Goal: Find specific page/section: Find specific page/section

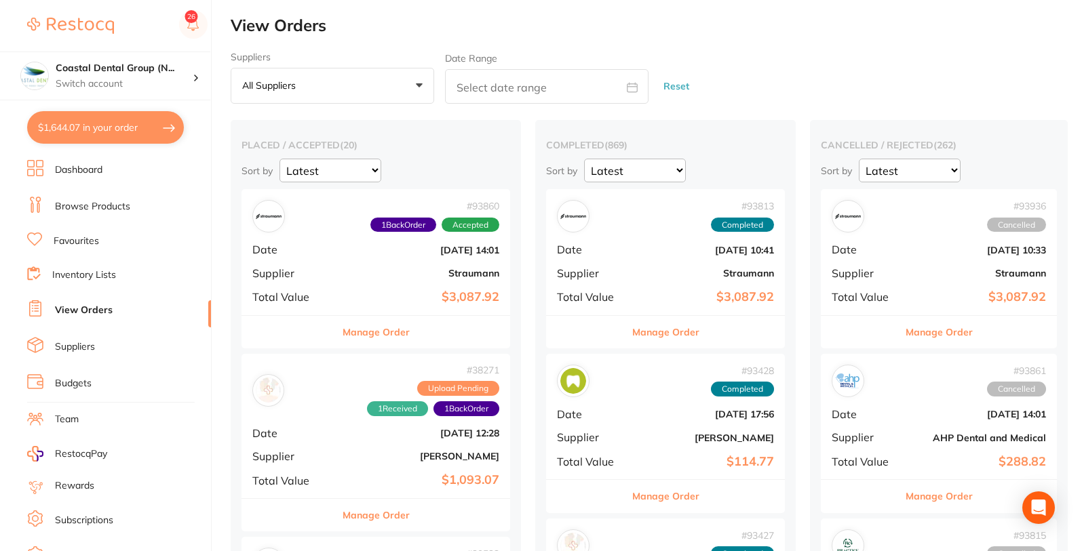
click at [1034, 507] on div "Manage Order" at bounding box center [939, 496] width 236 height 33
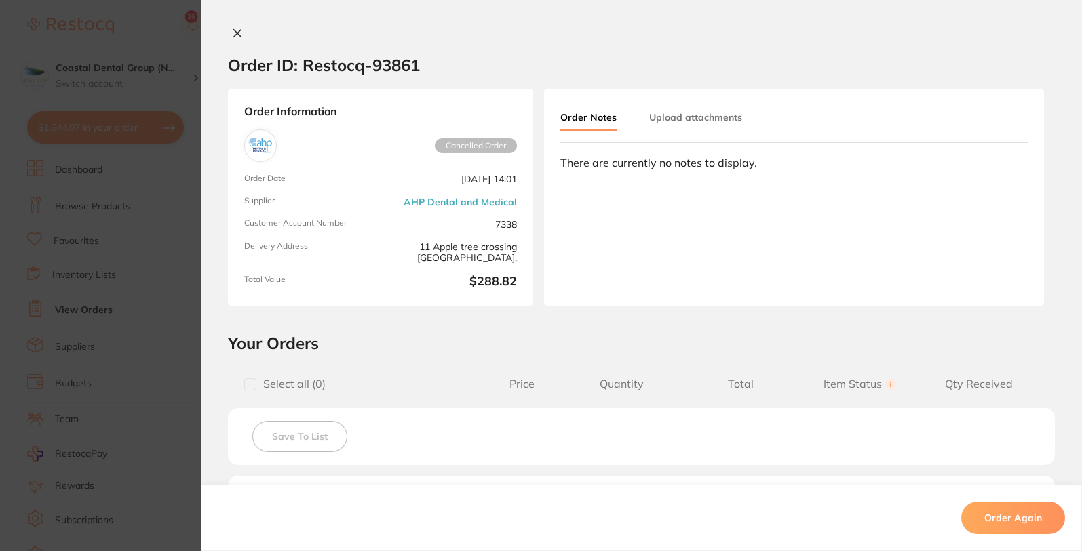
click at [235, 31] on icon at bounding box center [237, 33] width 7 height 7
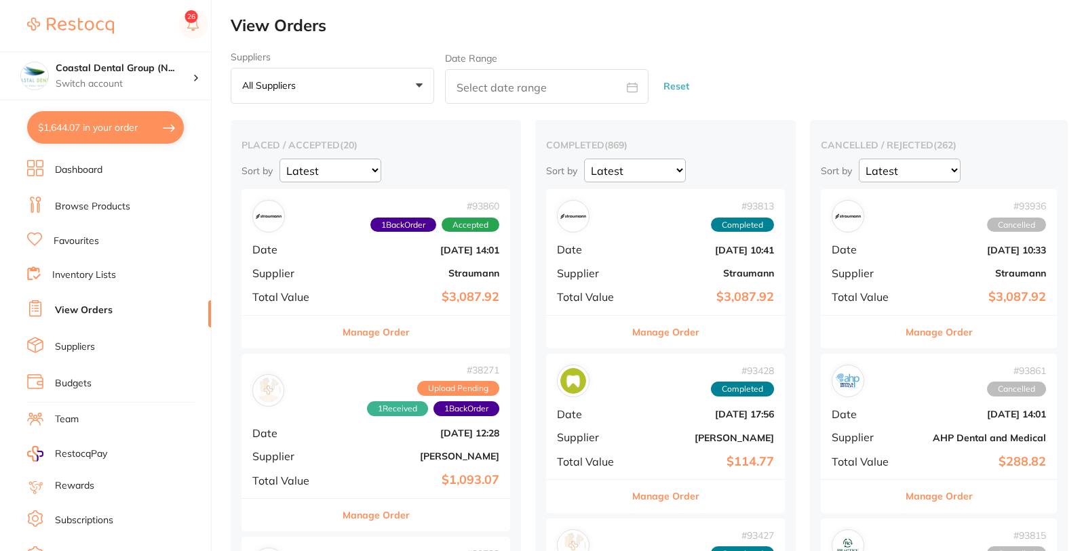
click at [1039, 512] on div "Manage Order" at bounding box center [939, 496] width 236 height 33
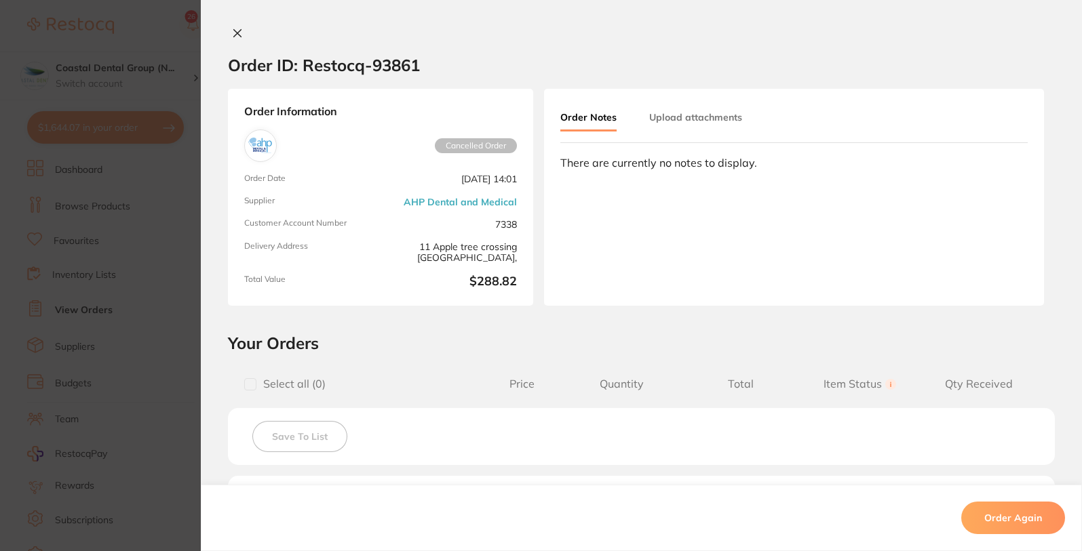
click at [236, 37] on icon at bounding box center [237, 33] width 11 height 11
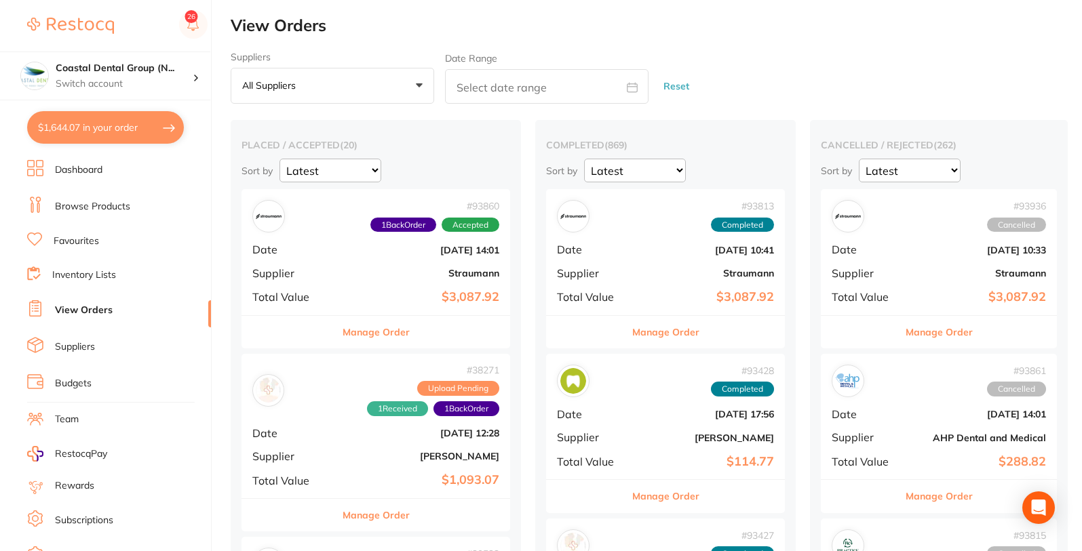
click at [84, 209] on link "Browse Products" at bounding box center [92, 207] width 75 height 14
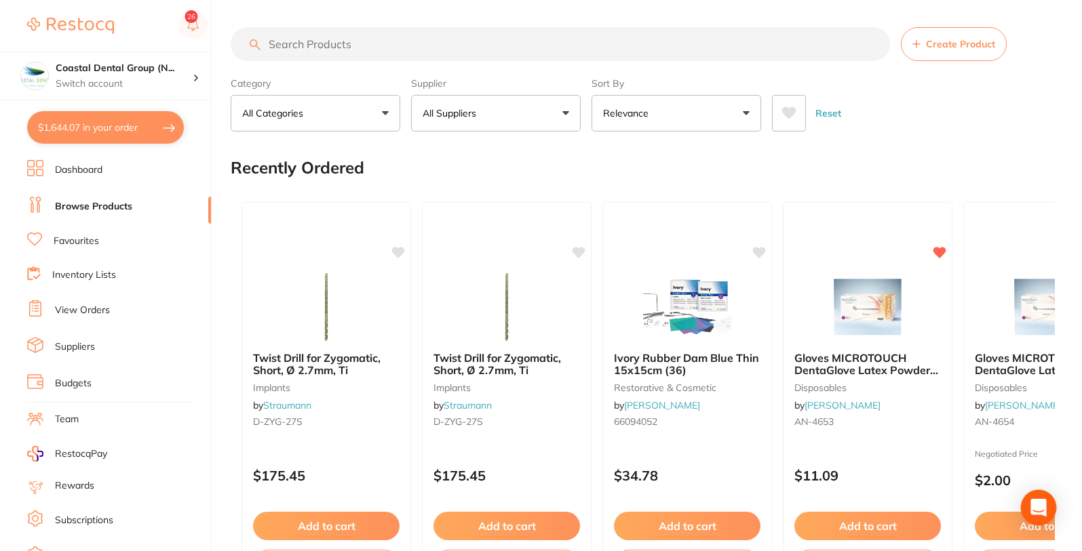
click at [1034, 505] on icon "Open Intercom Messenger" at bounding box center [1038, 508] width 16 height 18
click at [1042, 511] on icon "Open Intercom Messenger" at bounding box center [1039, 508] width 18 height 18
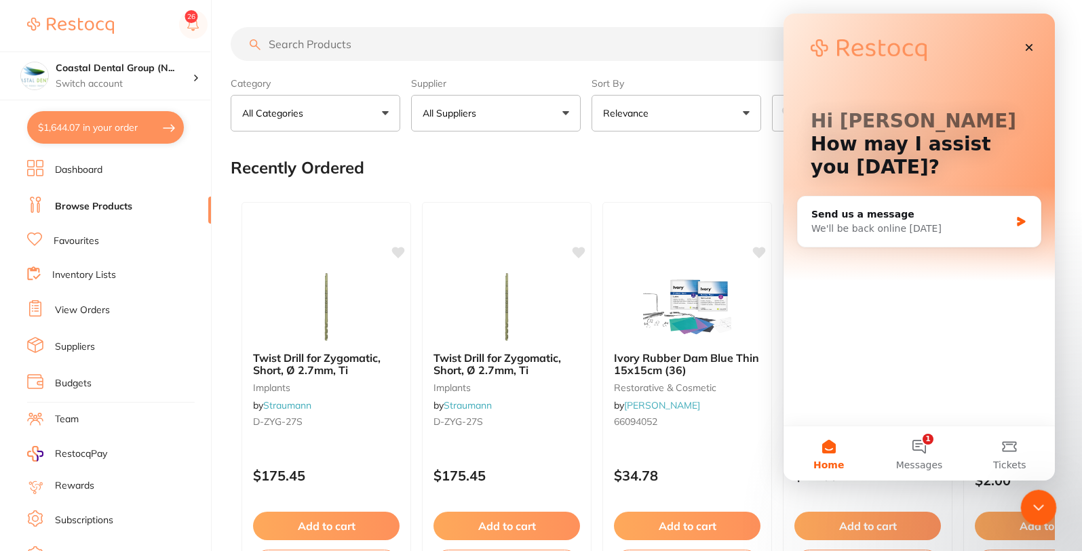
click at [1032, 506] on icon "Close Intercom Messenger" at bounding box center [1036, 506] width 16 height 16
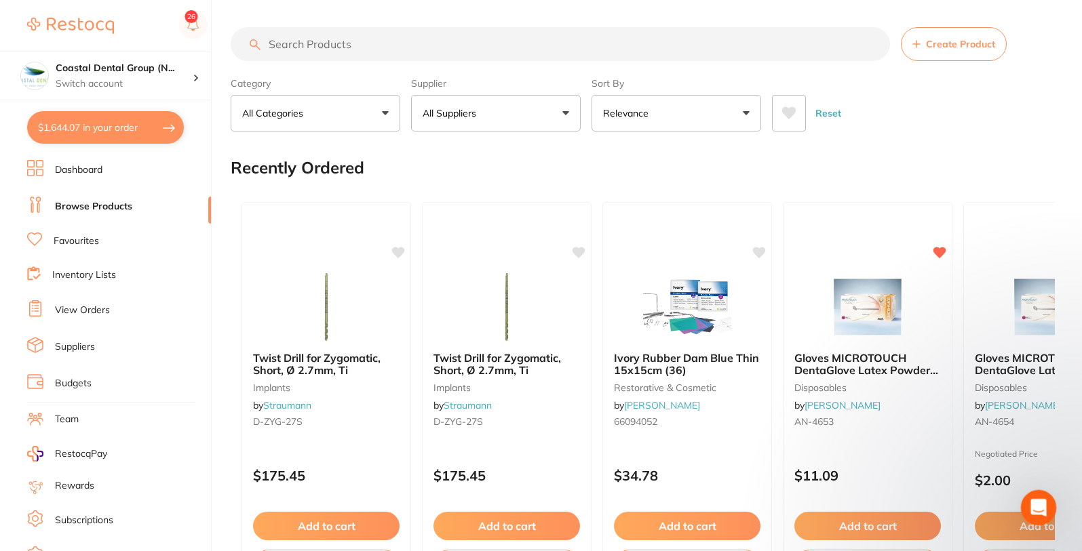
click at [1031, 506] on icon "Open Intercom Messenger" at bounding box center [1037, 506] width 22 height 22
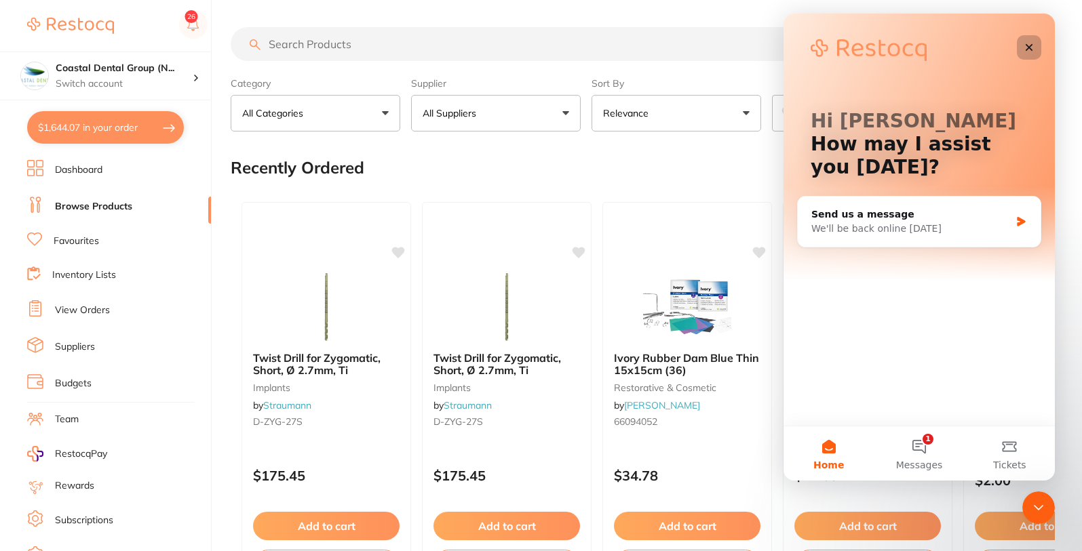
click at [1039, 50] on div "Close" at bounding box center [1029, 47] width 24 height 24
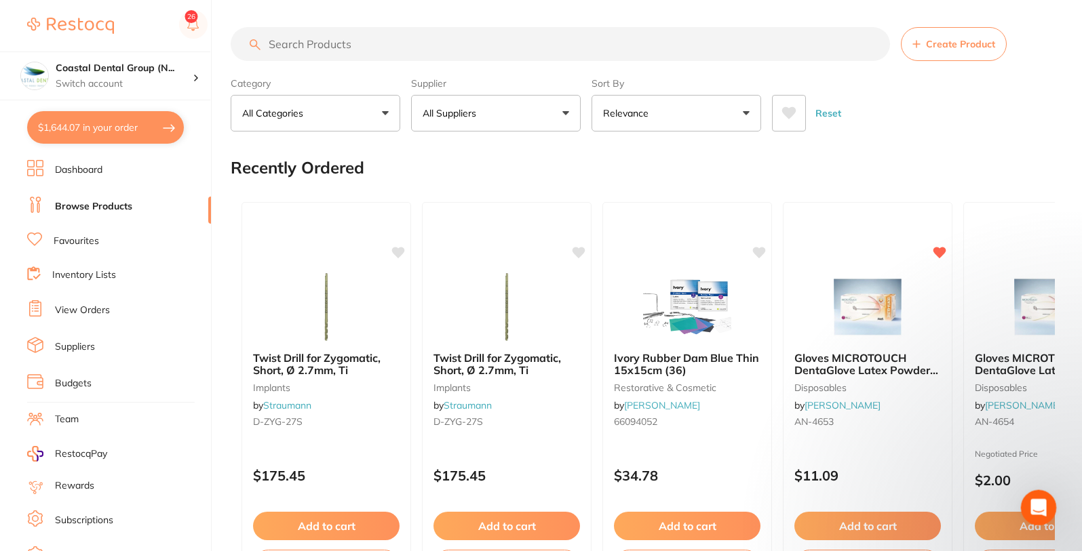
click at [1031, 503] on icon "Open Intercom Messenger" at bounding box center [1037, 506] width 22 height 22
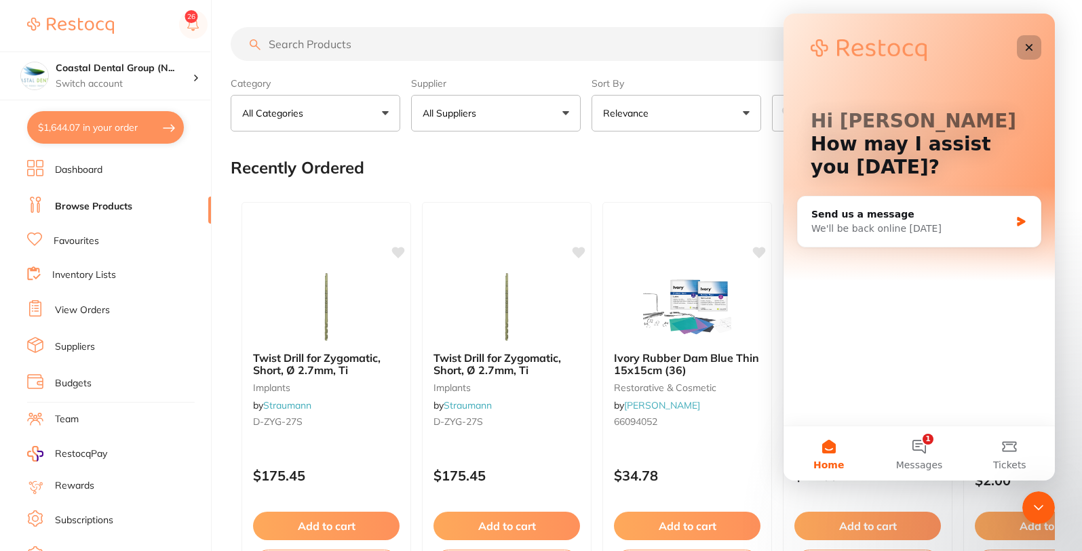
drag, startPoint x: 1037, startPoint y: 48, endPoint x: 1686, endPoint y: 114, distance: 651.8
click at [1037, 48] on div "Close" at bounding box center [1029, 47] width 24 height 24
